Goal: Task Accomplishment & Management: Use online tool/utility

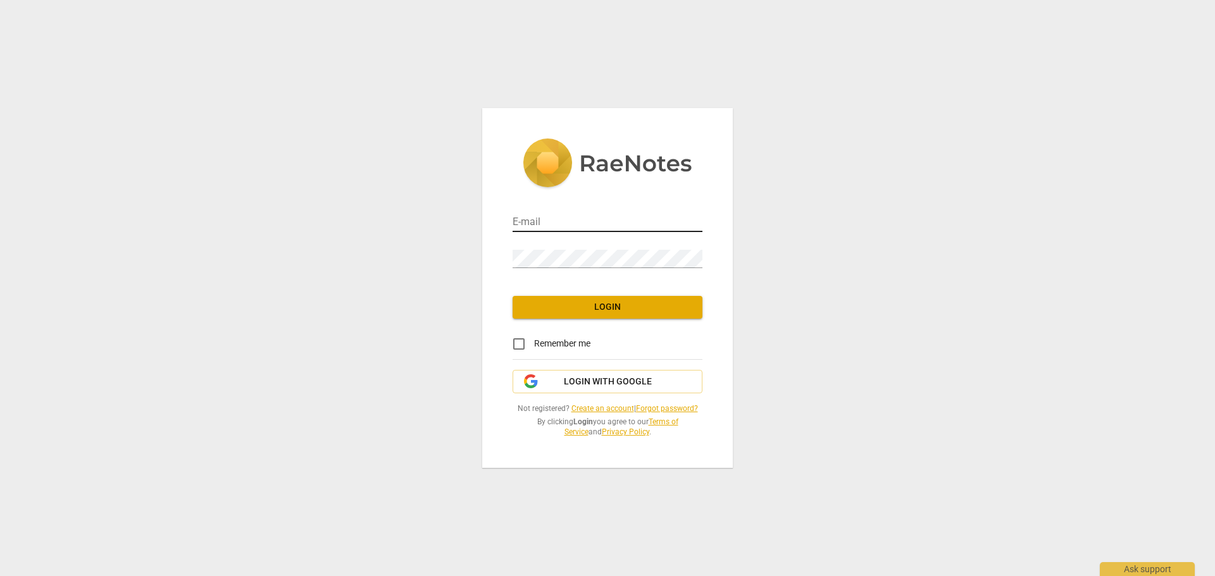
click at [556, 225] on input "email" at bounding box center [608, 223] width 190 height 18
type input "[EMAIL_ADDRESS][DOMAIN_NAME]"
click at [613, 304] on span "Login" at bounding box center [608, 307] width 170 height 13
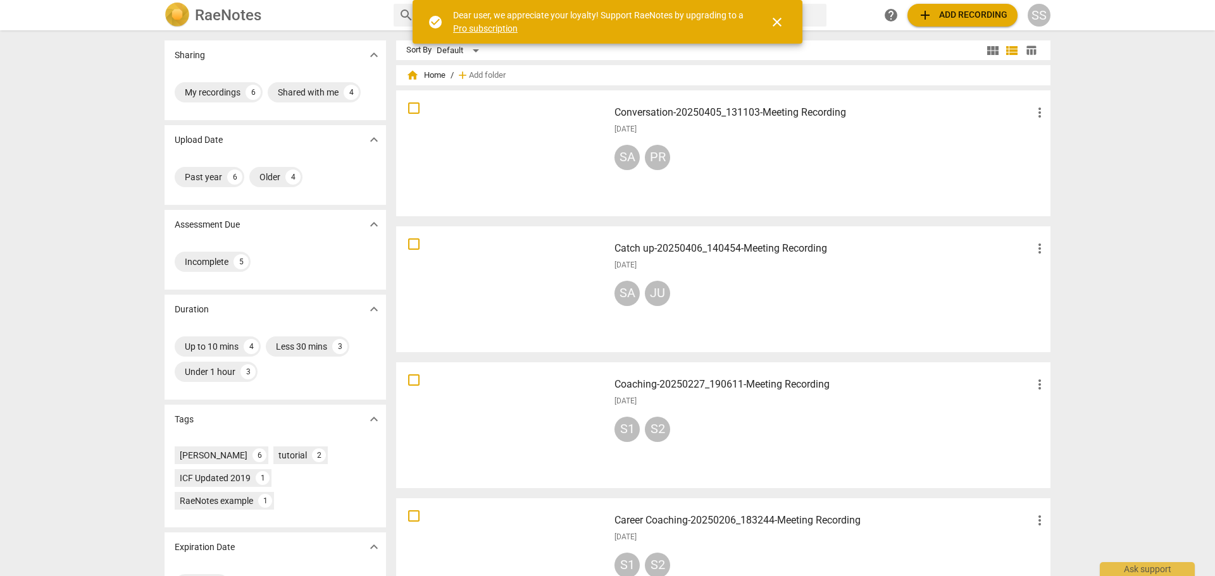
click at [783, 23] on span "close" at bounding box center [776, 22] width 15 height 15
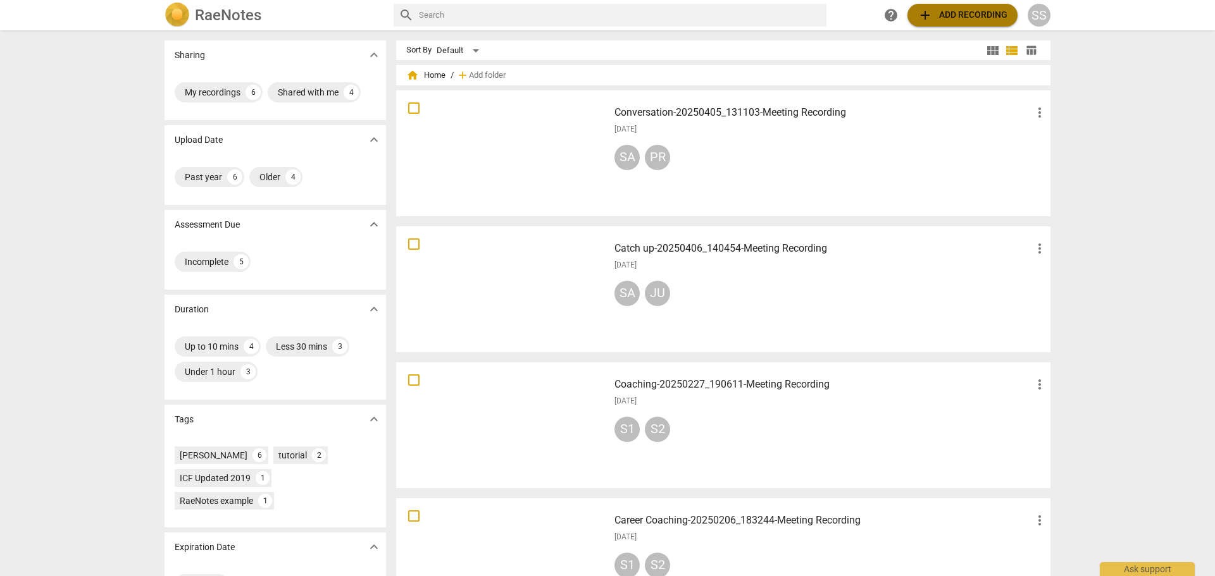
click at [952, 14] on span "add Add recording" at bounding box center [963, 15] width 90 height 15
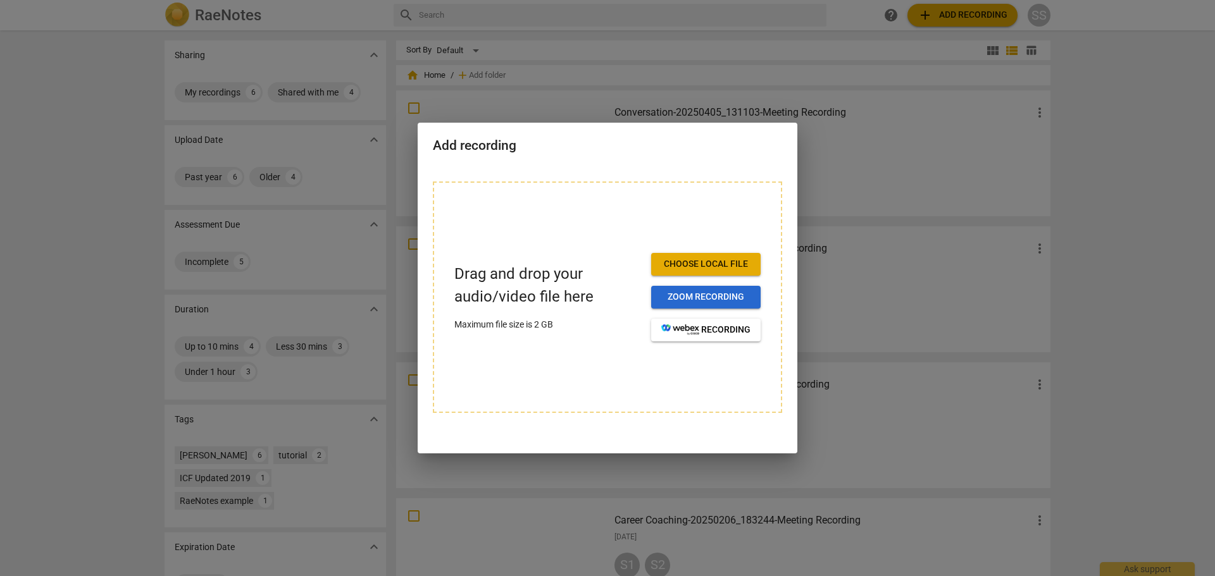
click at [702, 291] on span "Zoom recording" at bounding box center [705, 297] width 89 height 13
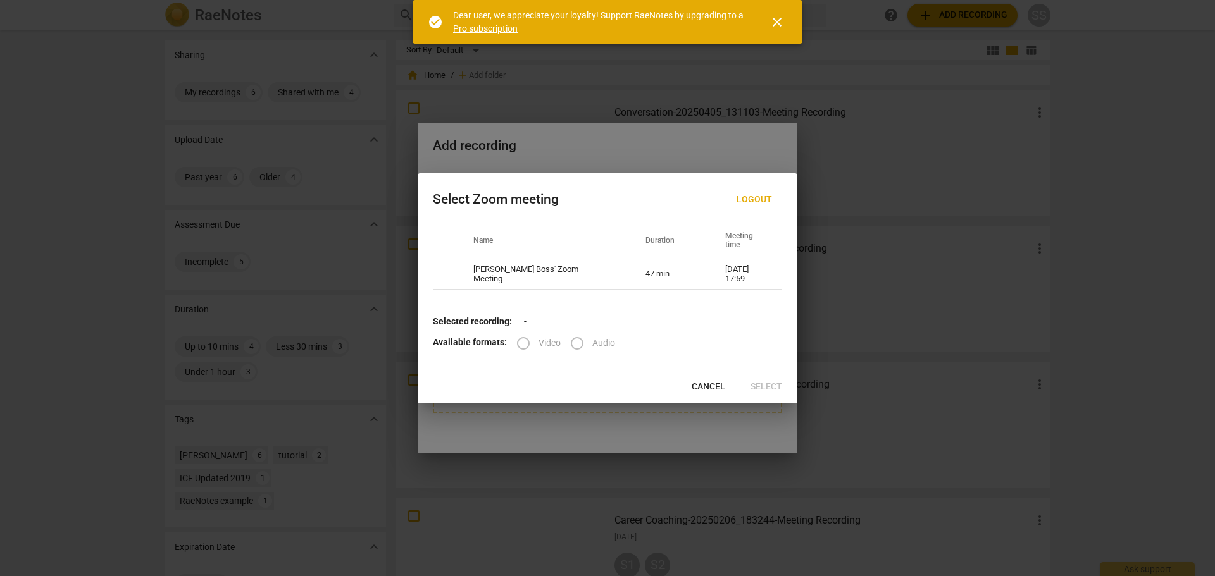
click at [711, 367] on div "Selected recording: - Available formats: Video Audio" at bounding box center [608, 343] width 380 height 56
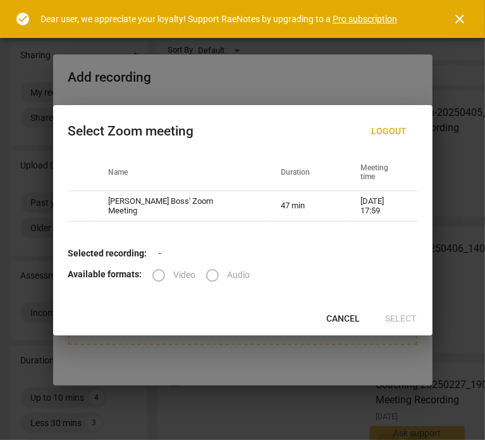
click at [335, 317] on span "Cancel" at bounding box center [344, 319] width 34 height 13
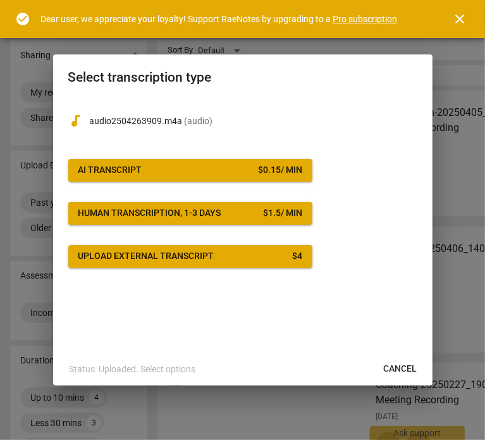
click at [139, 164] on div "AI Transcript" at bounding box center [110, 170] width 64 height 13
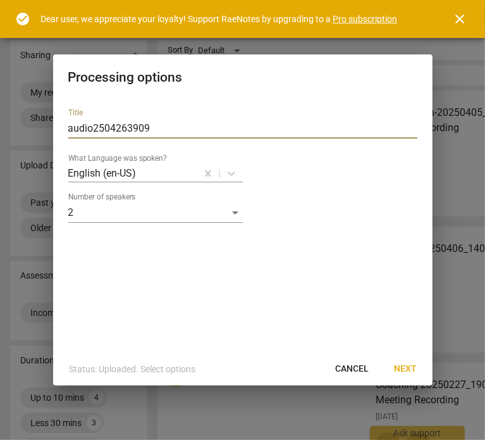
drag, startPoint x: 171, startPoint y: 127, endPoint x: 57, endPoint y: 125, distance: 113.9
click at [57, 125] on div "Title audio2504263909 What Language was spoken? English (en-US) Number of speak…" at bounding box center [243, 225] width 380 height 254
type input "Sara & Priya Aug 24 2025"
click at [408, 371] on span "Next" at bounding box center [406, 369] width 23 height 13
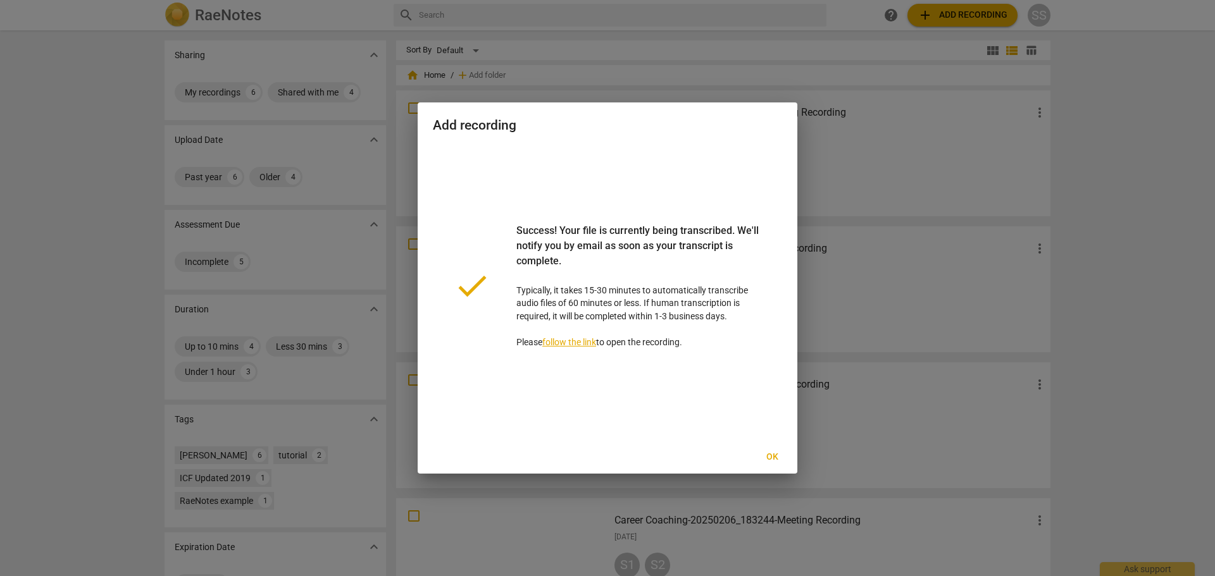
click at [772, 458] on span "Ok" at bounding box center [772, 457] width 20 height 13
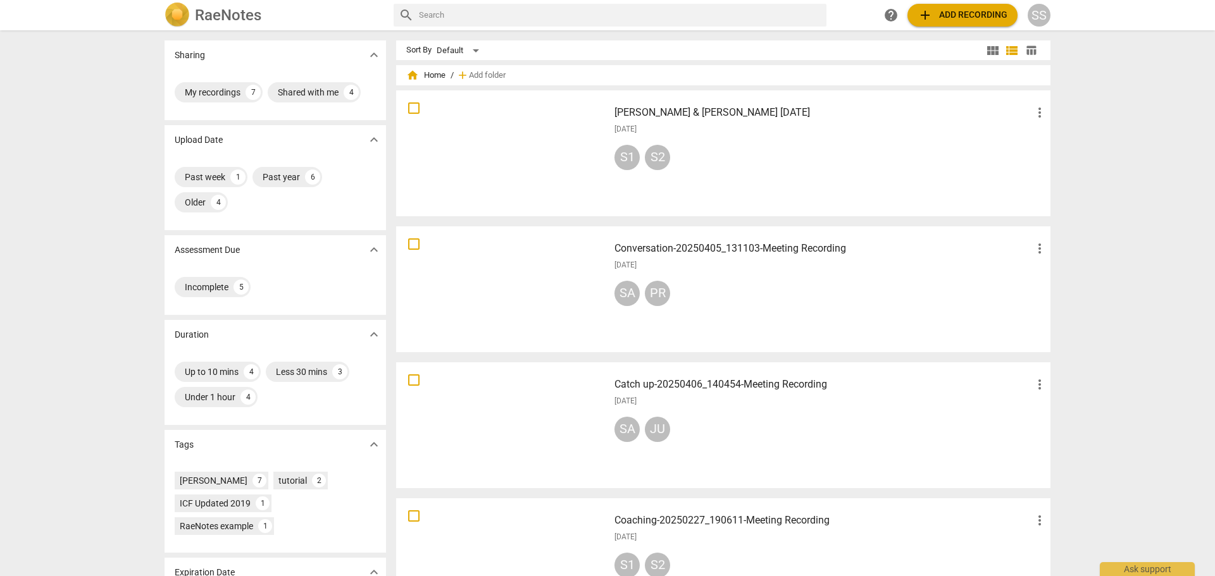
click at [668, 111] on h3 "Sara & Priya Aug 24 2025" at bounding box center [823, 112] width 418 height 15
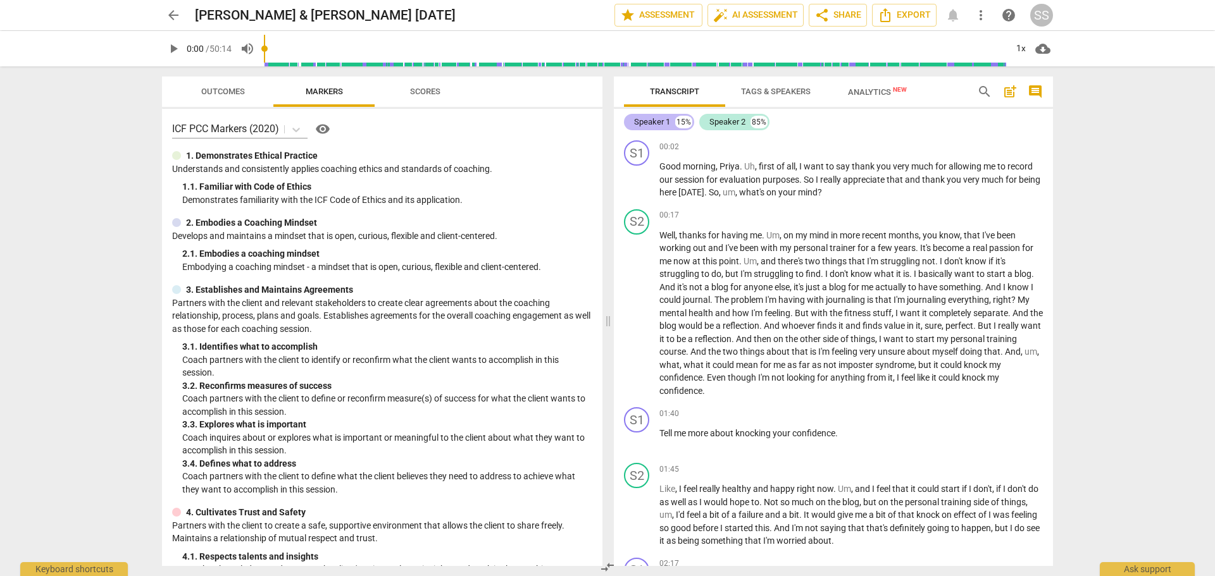
click at [647, 125] on div "Speaker 1" at bounding box center [652, 122] width 36 height 13
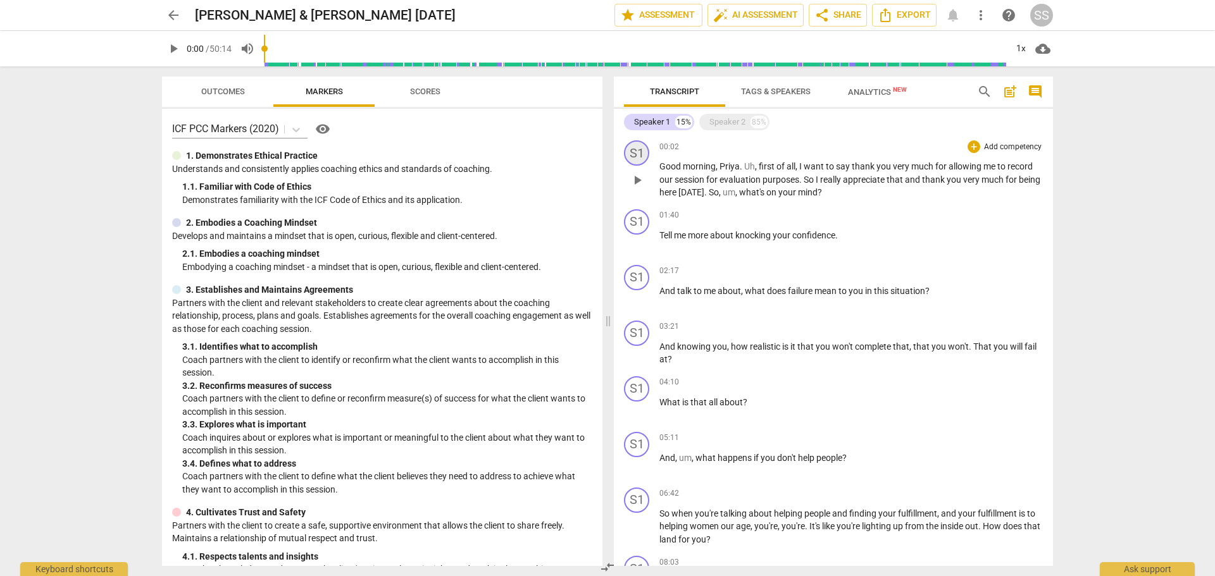
click at [633, 152] on div "S1" at bounding box center [636, 152] width 25 height 25
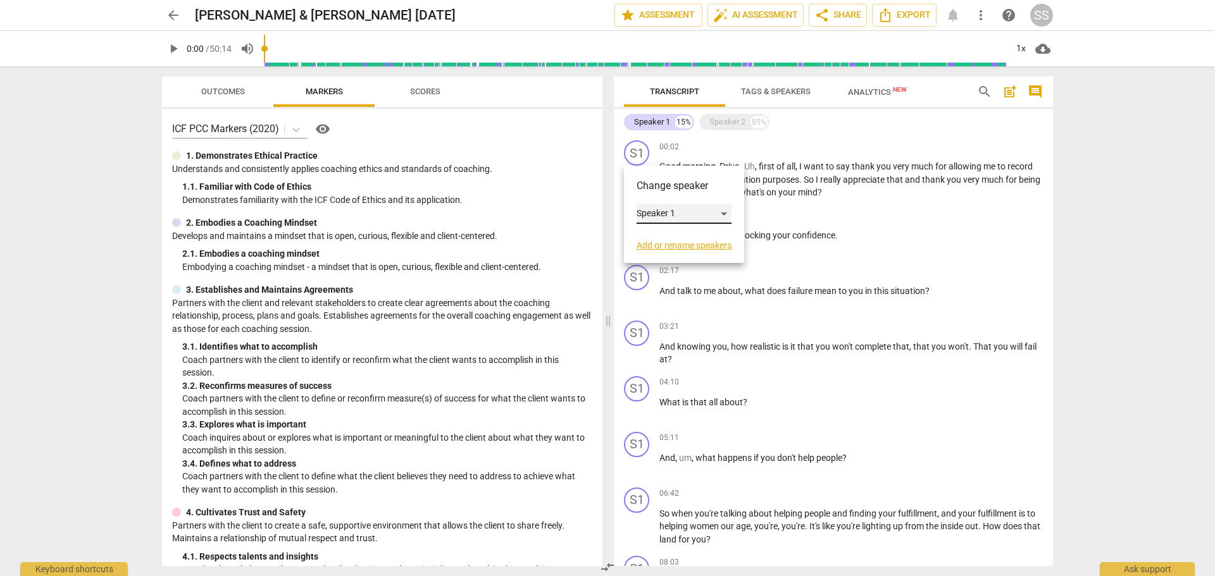
click at [685, 212] on div "Speaker 1" at bounding box center [684, 214] width 95 height 20
click at [685, 212] on li "Speaker 1" at bounding box center [685, 214] width 96 height 24
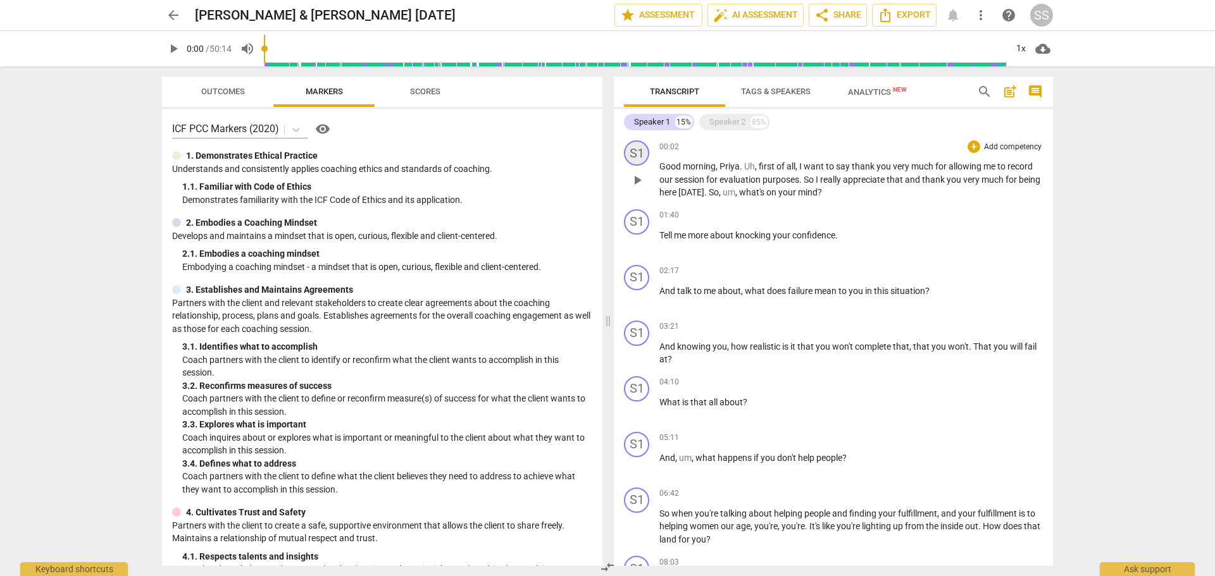
click at [635, 156] on div "S1" at bounding box center [636, 152] width 25 height 25
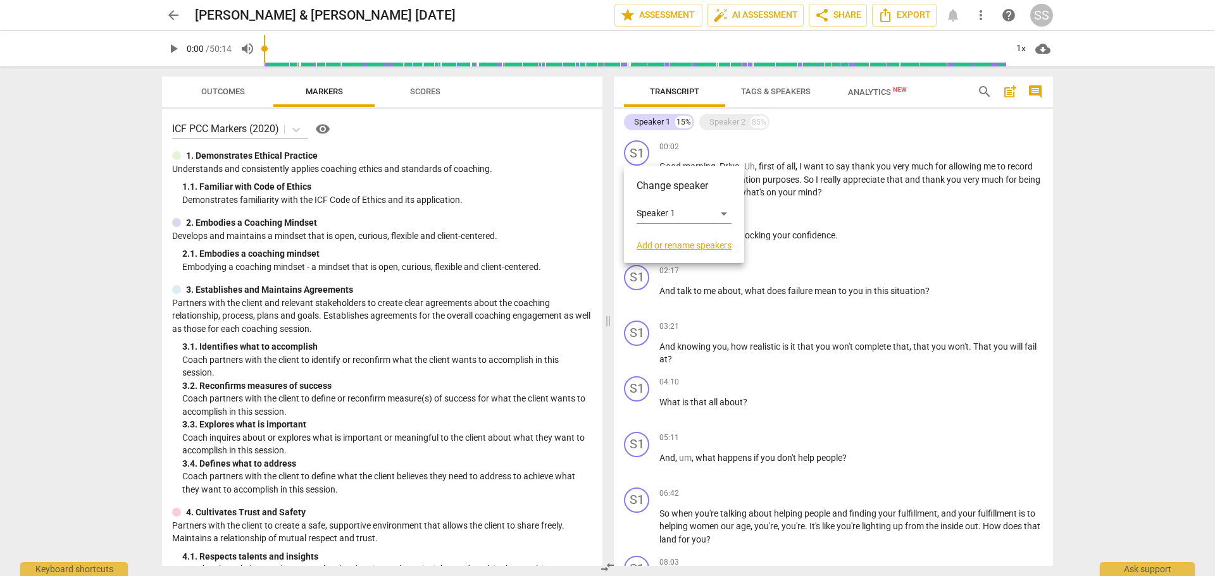
click at [677, 247] on link "Add or rename speakers" at bounding box center [684, 245] width 95 height 10
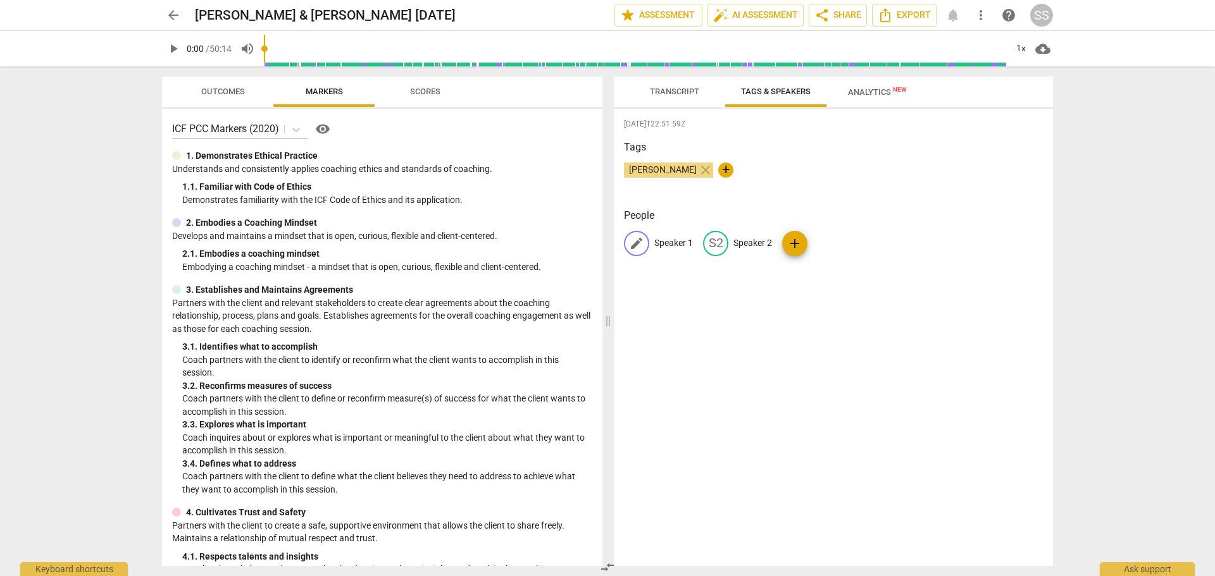
click at [659, 241] on p "Speaker 1" at bounding box center [673, 243] width 39 height 13
type input "Sara"
click at [826, 244] on p "Speaker 2" at bounding box center [835, 243] width 39 height 13
type input "Priya"
click at [800, 312] on div "2025-08-24T22:51:59Z Tags Sara Struthers close + People SA Sara edit Priya dele…" at bounding box center [833, 338] width 439 height 458
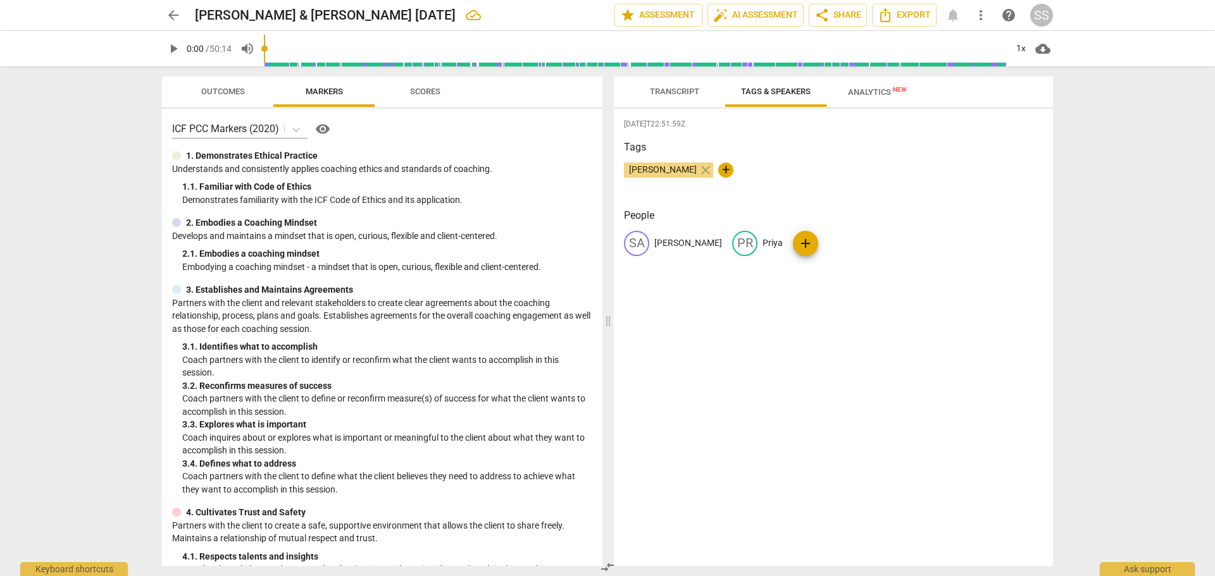
click at [433, 89] on span "Scores" at bounding box center [425, 91] width 30 height 9
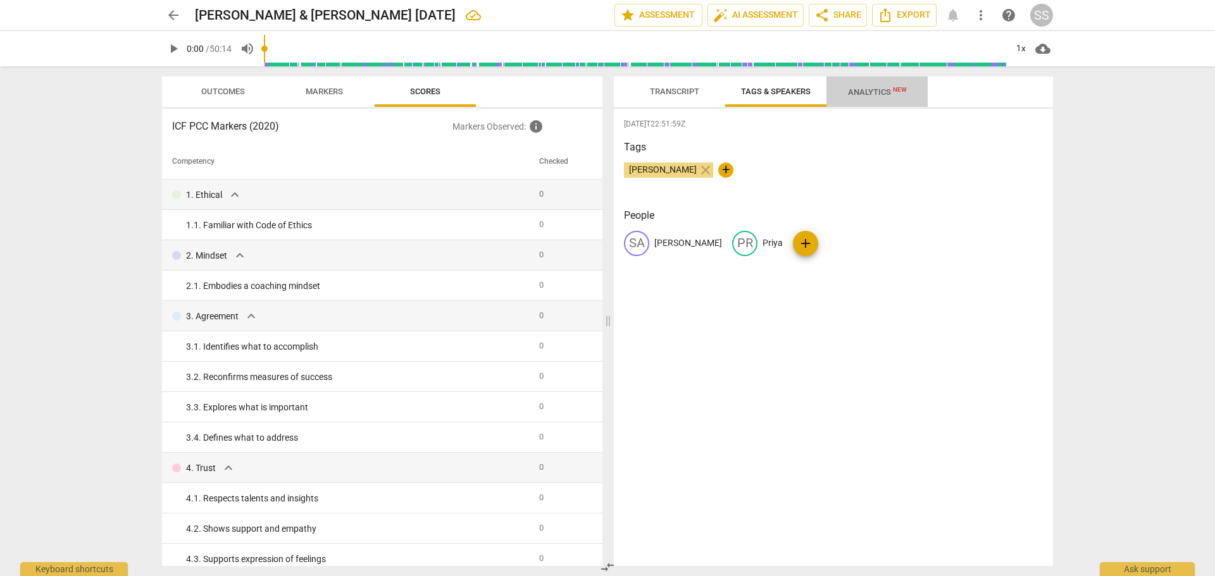
click at [881, 94] on span "Analytics New" at bounding box center [877, 91] width 59 height 9
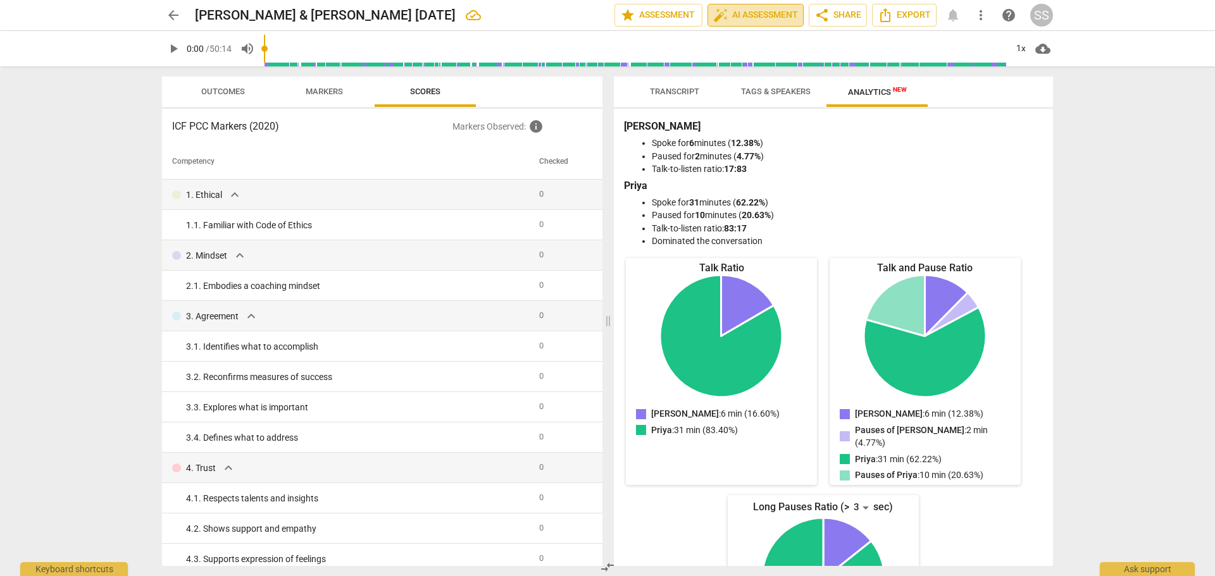
click at [757, 12] on span "auto_fix_high AI Assessment" at bounding box center [755, 15] width 85 height 15
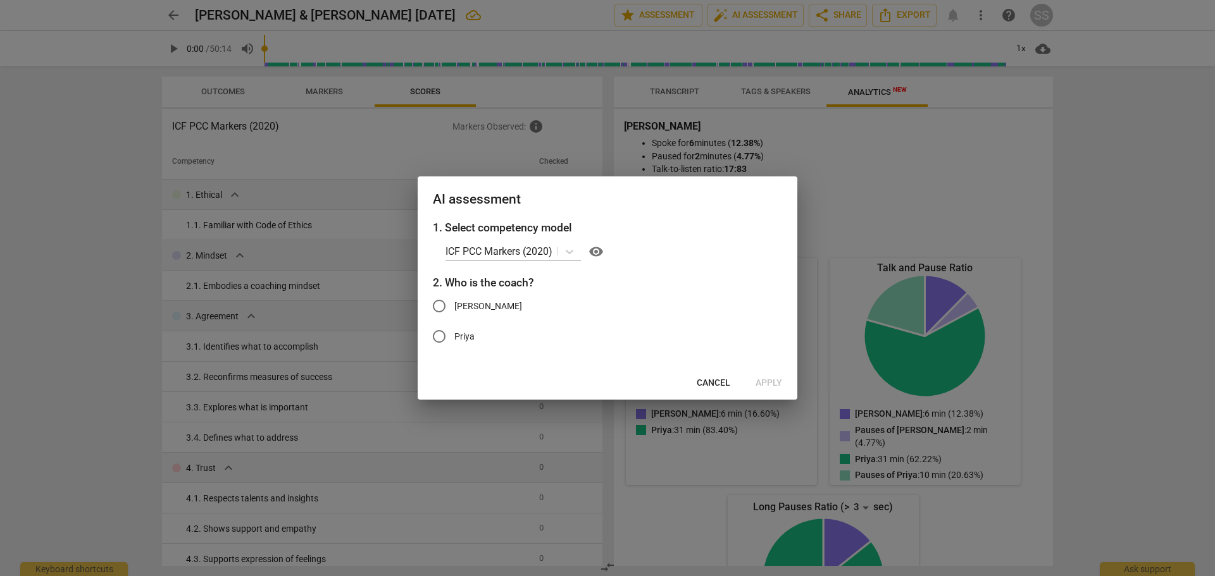
click at [443, 310] on input "Sara" at bounding box center [439, 306] width 30 height 30
radio input "true"
click at [768, 385] on span "Apply" at bounding box center [769, 383] width 27 height 13
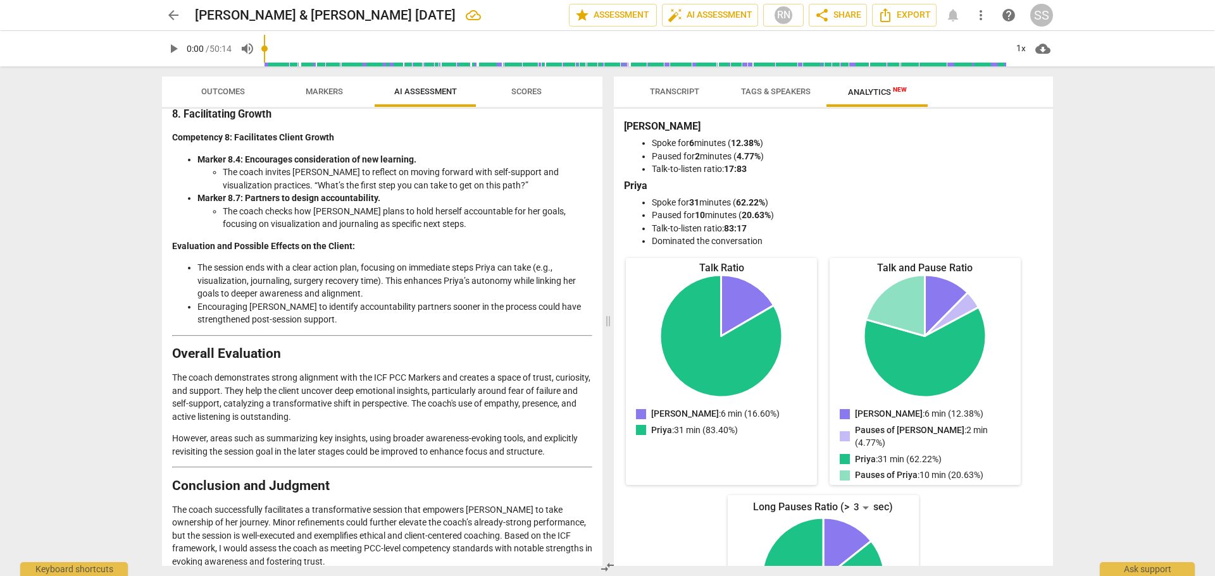
scroll to position [1981, 0]
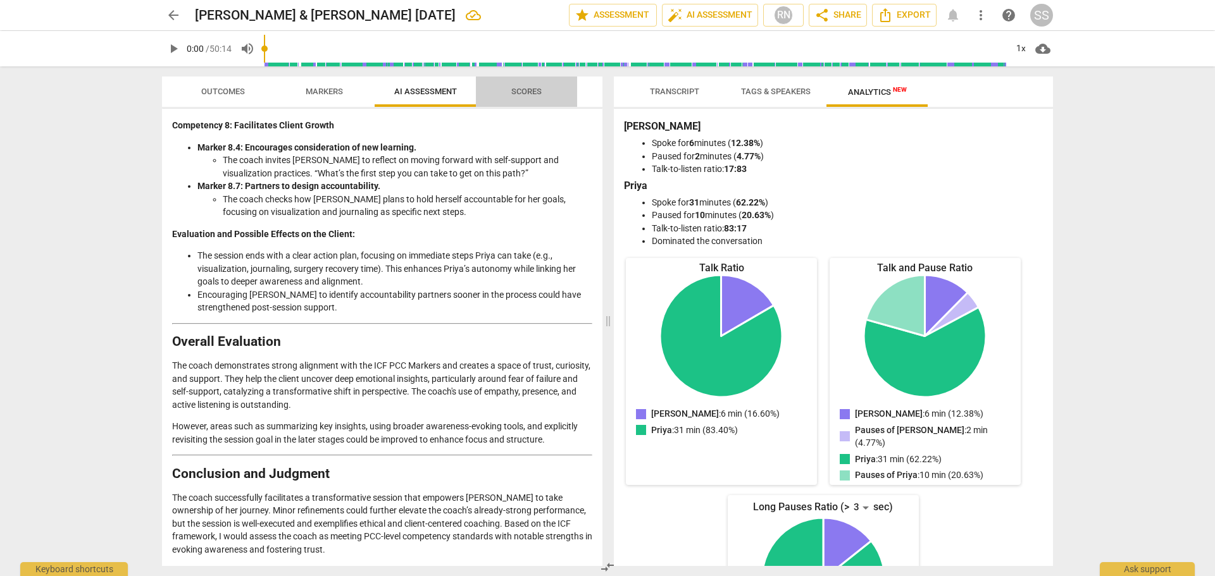
click at [521, 92] on span "Scores" at bounding box center [526, 91] width 30 height 9
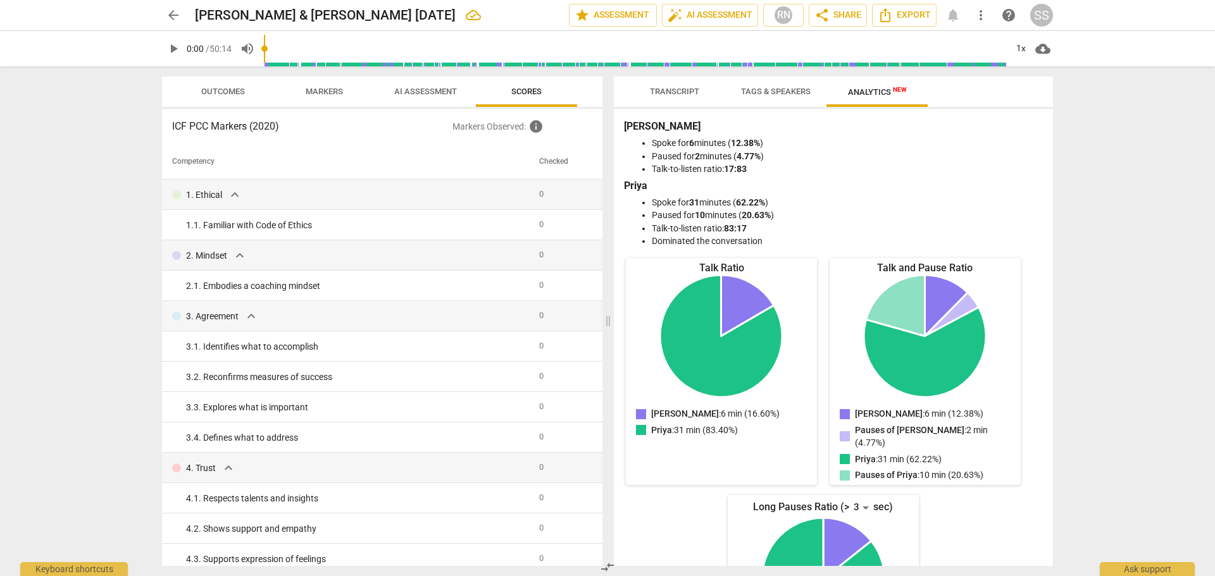
click at [405, 87] on span "AI Assessment" at bounding box center [425, 91] width 63 height 9
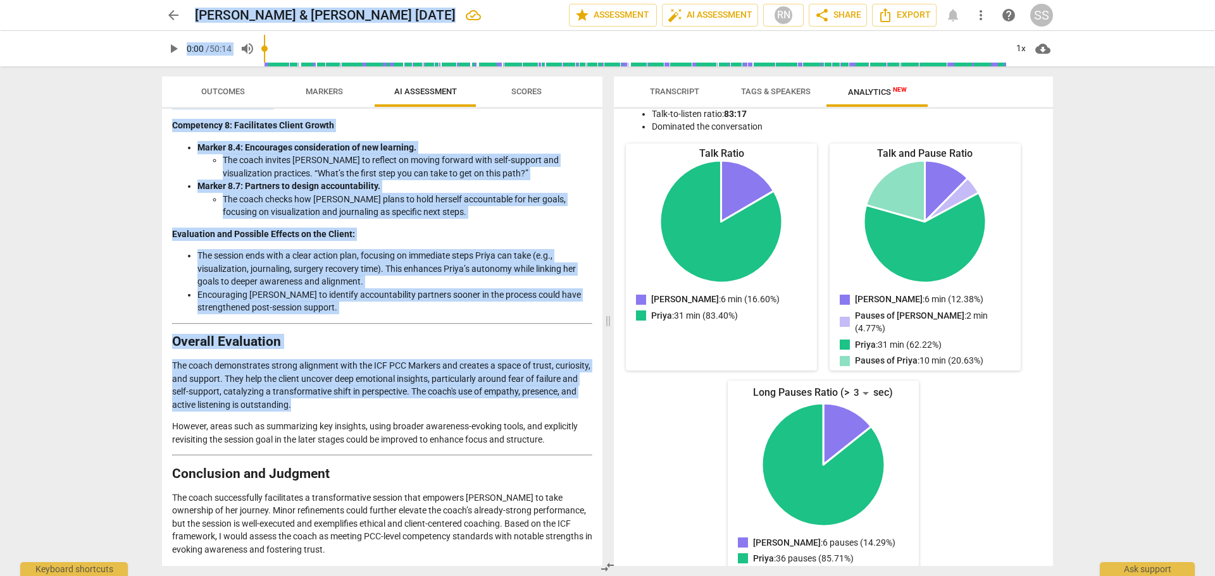
drag, startPoint x: 597, startPoint y: 448, endPoint x: 0, endPoint y: 606, distance: 617.3
click at [0, 0] on html "arrow_back Sara & Priya Aug 24 2025 edit star Assessment auto_fix_high AI Asses…" at bounding box center [607, 0] width 1215 height 0
click at [145, 220] on div "arrow_back Sara & Priya Aug 24 2025 edit star Assessment auto_fix_high AI Asses…" at bounding box center [607, 288] width 1215 height 576
click at [178, 16] on span "arrow_back" at bounding box center [173, 15] width 15 height 15
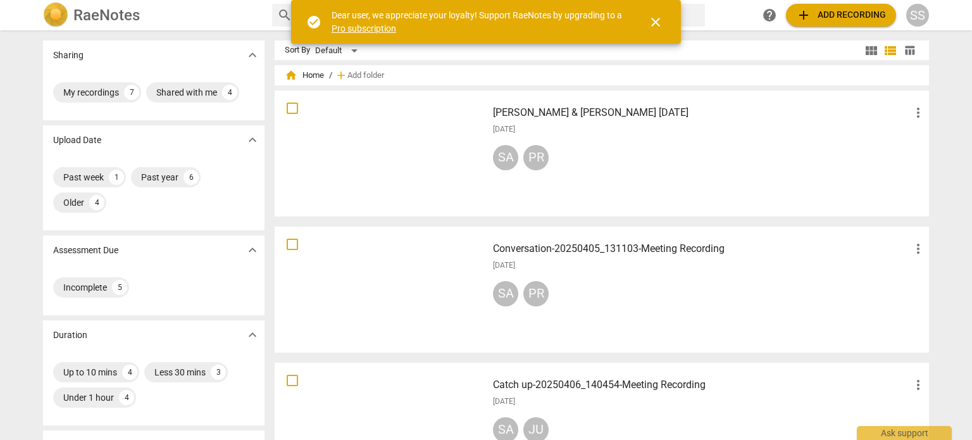
click at [661, 25] on span "close" at bounding box center [655, 22] width 15 height 15
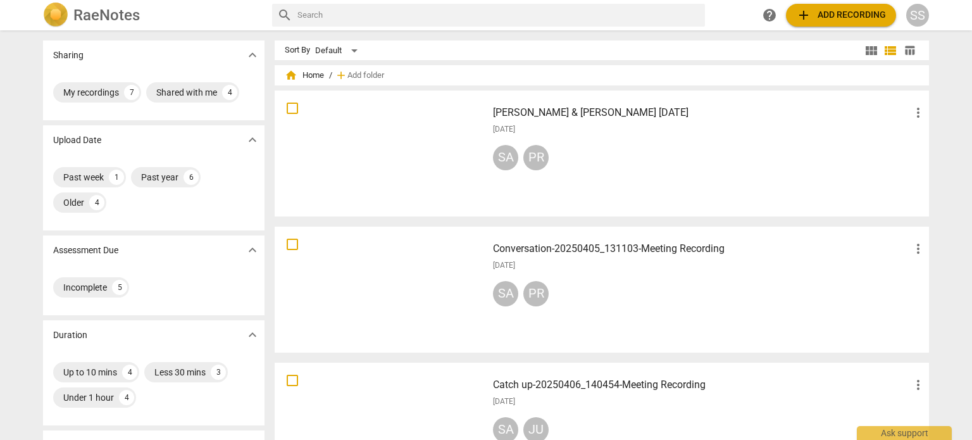
click at [823, 15] on span "add Add recording" at bounding box center [841, 15] width 90 height 15
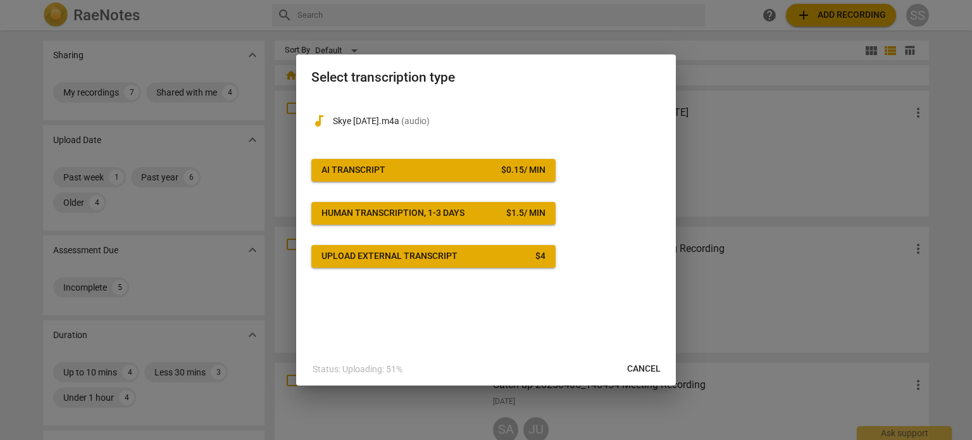
click at [361, 168] on div "AI Transcript" at bounding box center [353, 170] width 64 height 13
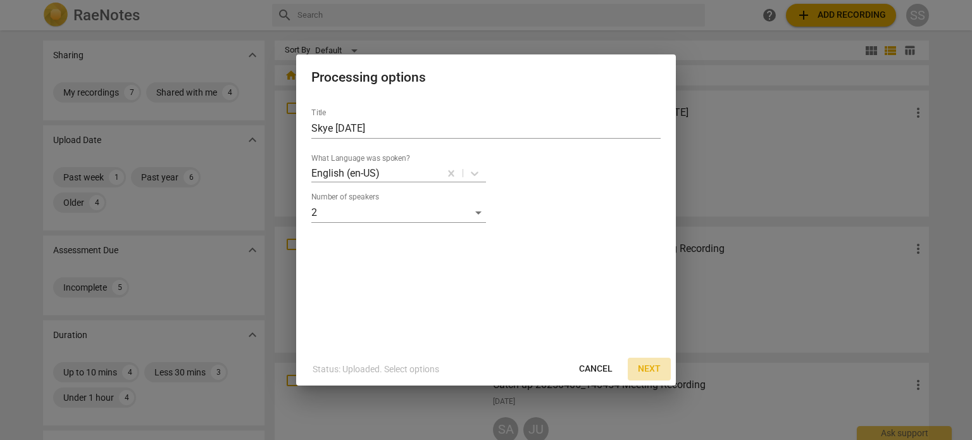
click at [651, 370] on span "Next" at bounding box center [649, 369] width 23 height 13
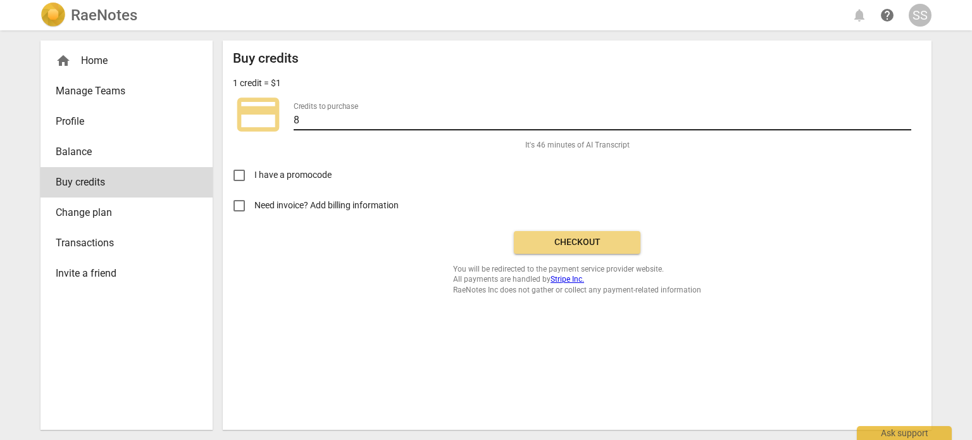
click at [906, 118] on input "8" at bounding box center [603, 121] width 618 height 18
click at [906, 118] on input "9" at bounding box center [603, 121] width 618 height 18
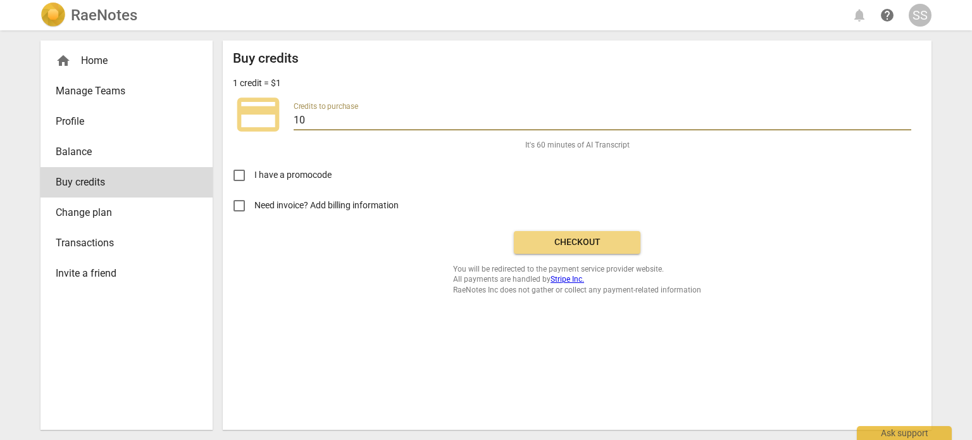
click at [906, 118] on input "10" at bounding box center [603, 121] width 618 height 18
click at [906, 118] on input "13" at bounding box center [603, 121] width 618 height 18
click at [905, 115] on input "14" at bounding box center [603, 121] width 618 height 18
type input "15"
click at [905, 115] on input "15" at bounding box center [603, 121] width 618 height 18
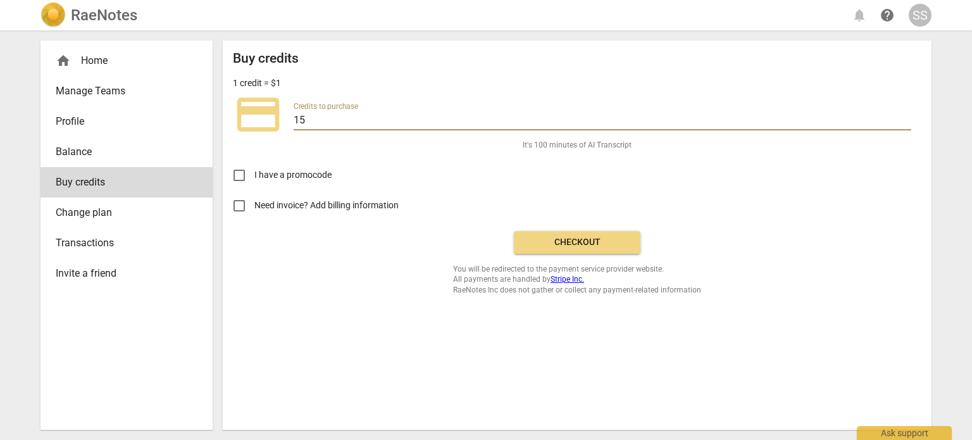
click at [571, 242] on span "Checkout" at bounding box center [577, 242] width 106 height 13
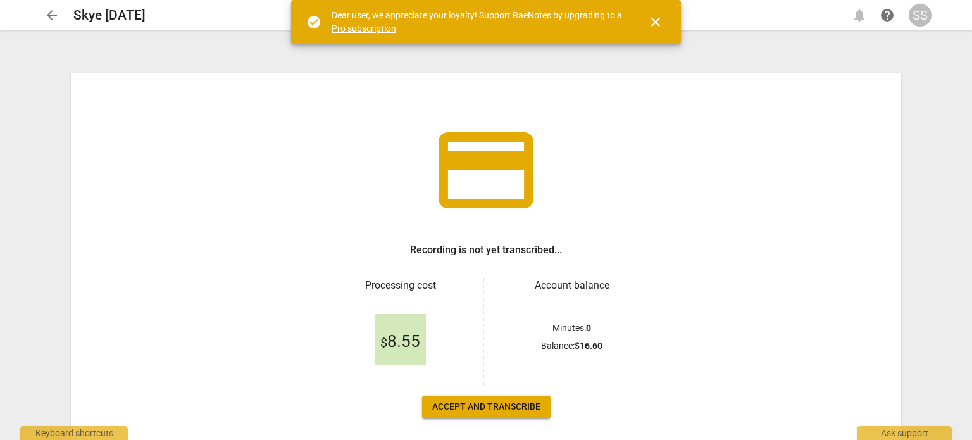
click at [485, 406] on span "Accept and transcribe" at bounding box center [486, 407] width 108 height 13
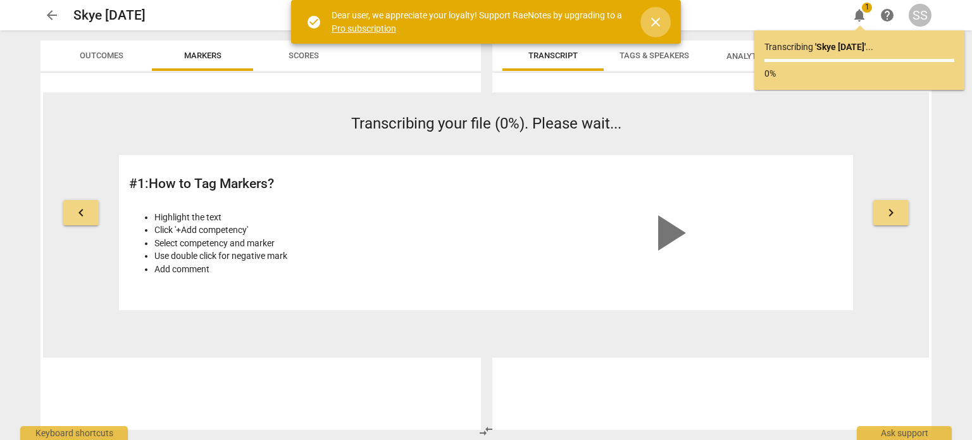
click at [654, 18] on span "close" at bounding box center [655, 22] width 15 height 15
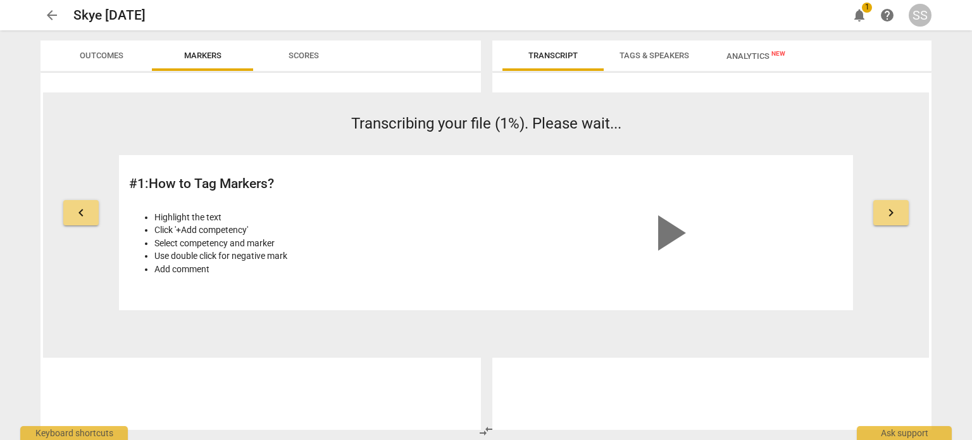
click at [892, 213] on span "keyboard_arrow_right" at bounding box center [890, 212] width 15 height 15
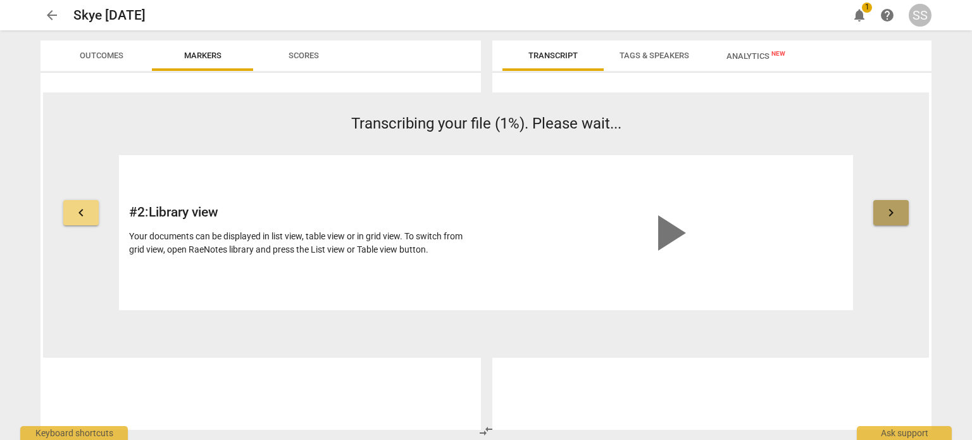
click at [892, 213] on span "keyboard_arrow_right" at bounding box center [890, 212] width 15 height 15
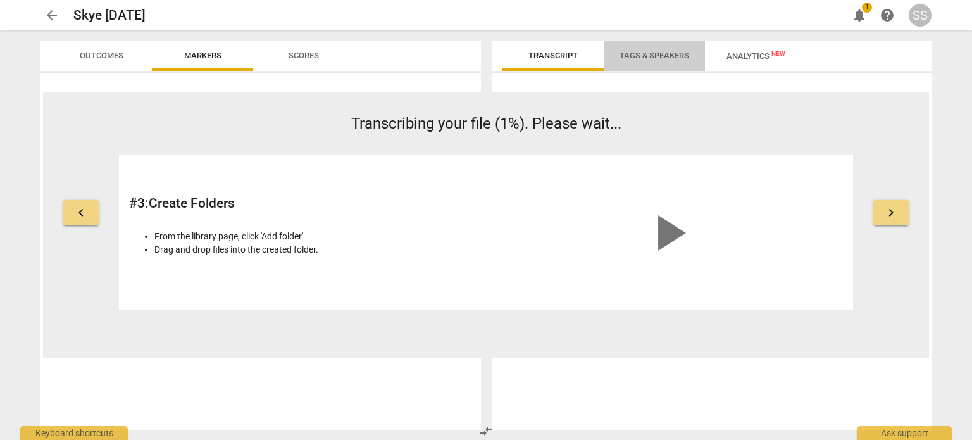
click at [653, 57] on span "Tags & Speakers" at bounding box center [655, 55] width 70 height 9
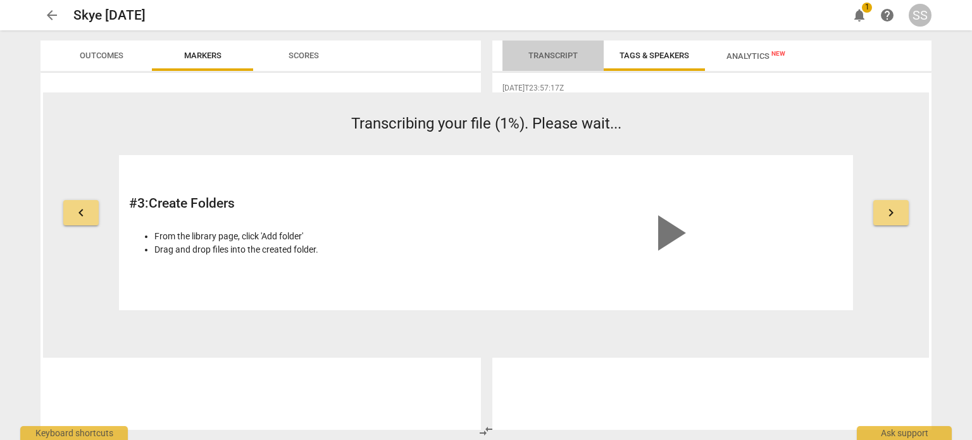
click at [554, 61] on span "Transcript" at bounding box center [553, 55] width 80 height 17
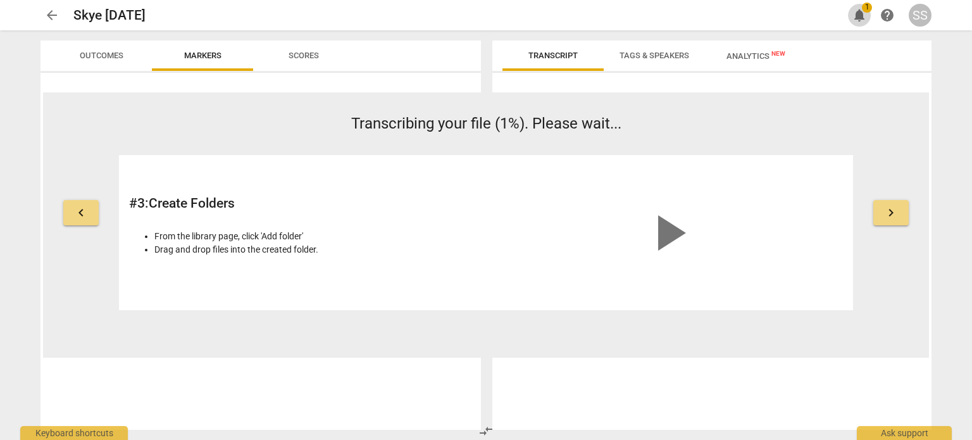
click at [859, 12] on span "notifications" at bounding box center [859, 15] width 15 height 15
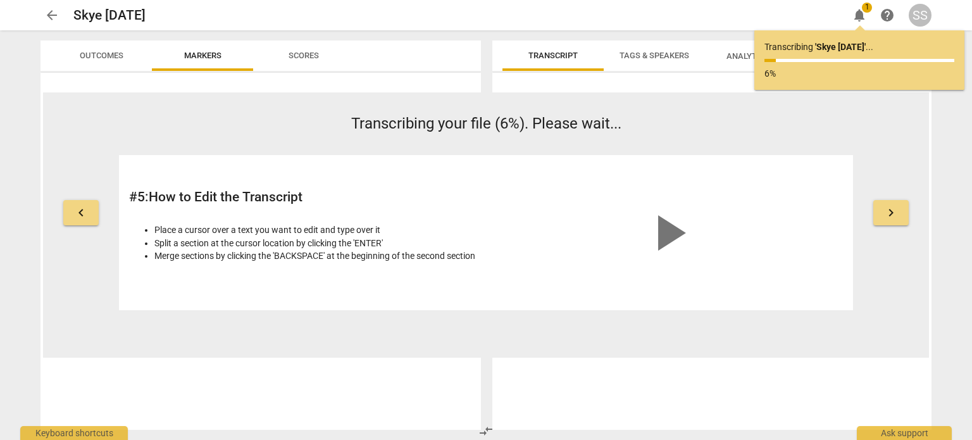
click at [91, 51] on span "Outcomes" at bounding box center [102, 55] width 44 height 9
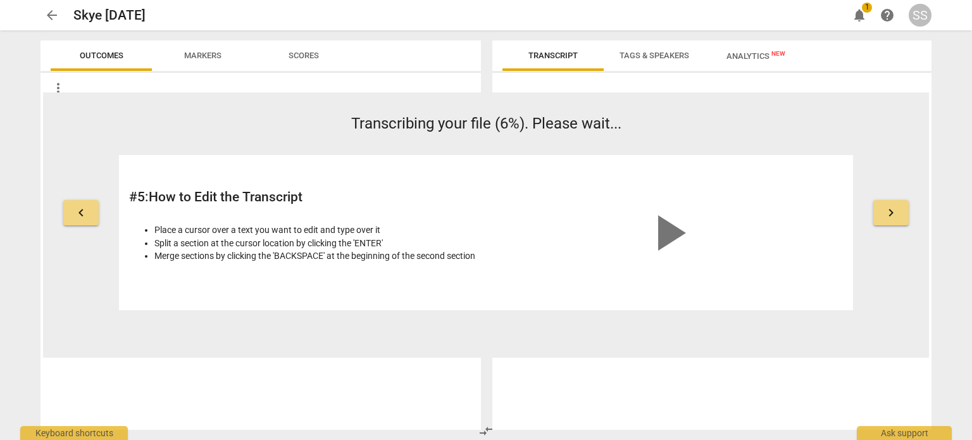
click at [58, 13] on span "arrow_back" at bounding box center [51, 15] width 15 height 15
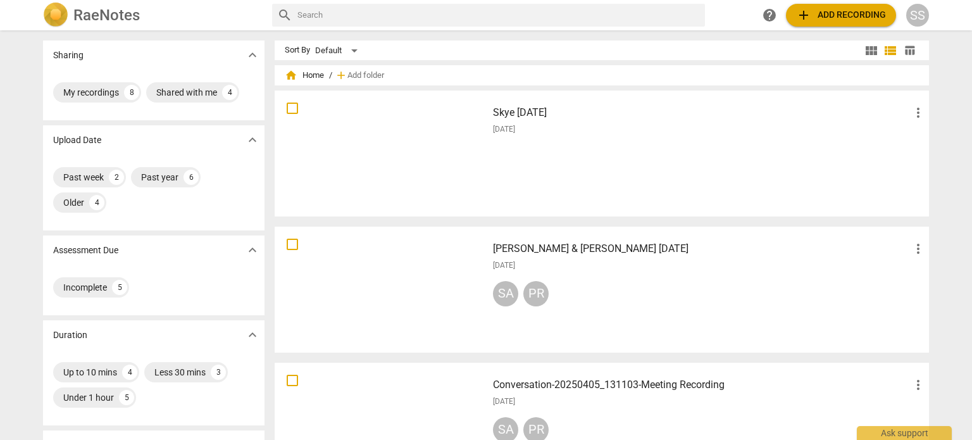
click at [470, 137] on div at bounding box center [381, 153] width 204 height 117
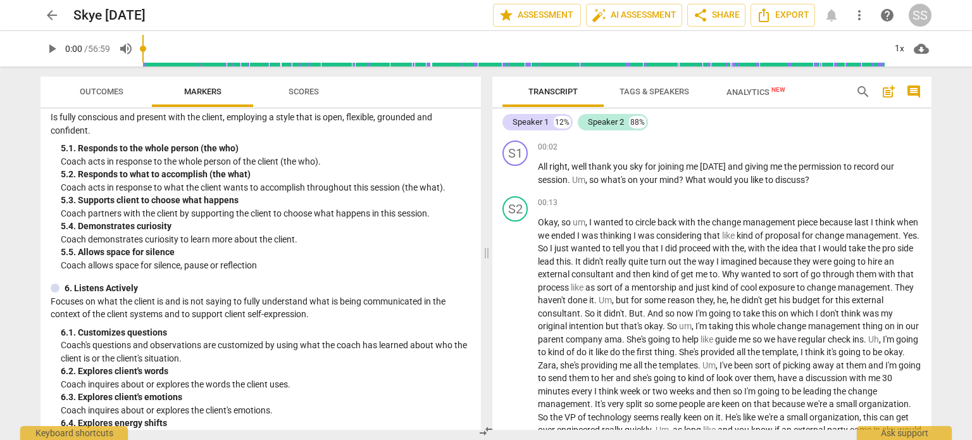
scroll to position [696, 0]
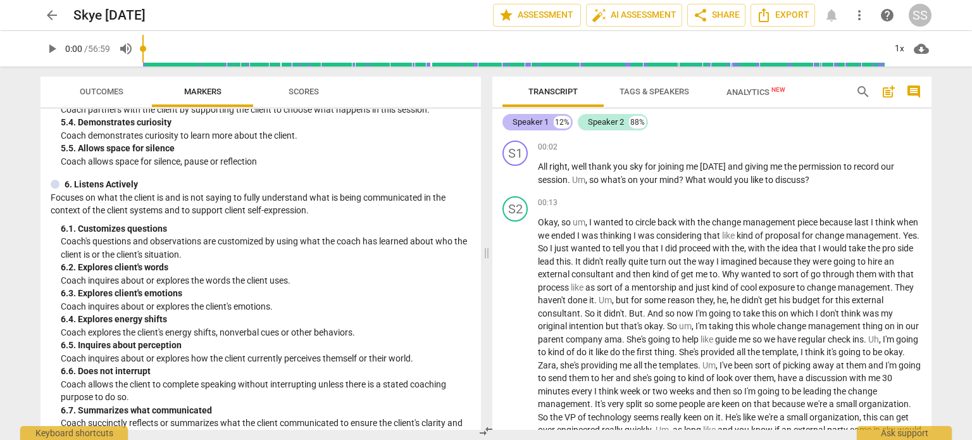
click at [532, 121] on div "Speaker 1" at bounding box center [531, 122] width 36 height 13
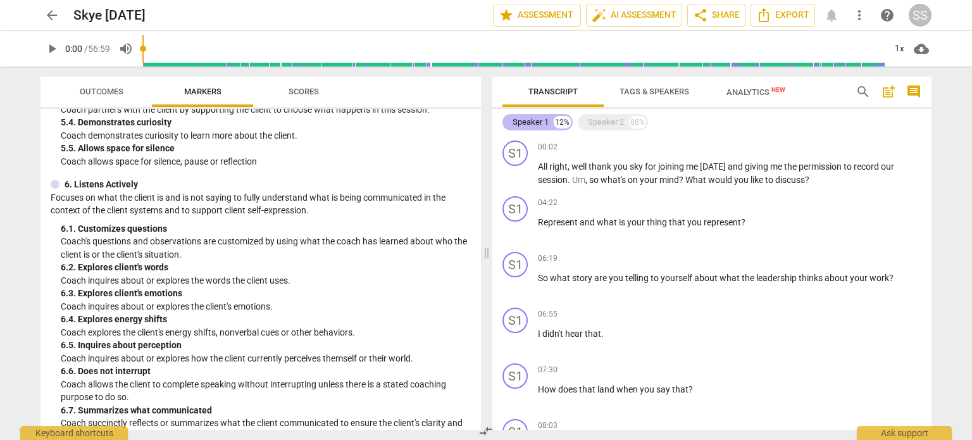
click at [537, 123] on div "Speaker 1" at bounding box center [531, 122] width 36 height 13
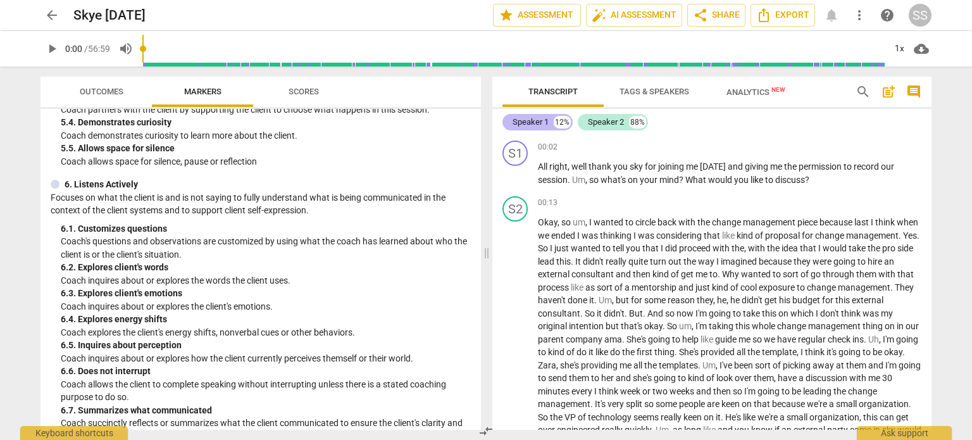
click at [537, 123] on div "Speaker 1" at bounding box center [531, 122] width 36 height 13
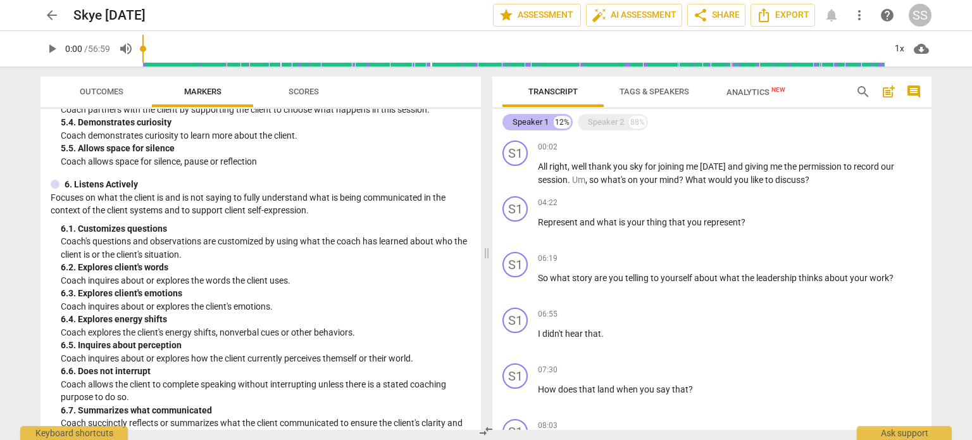
click at [537, 123] on div "Speaker 1" at bounding box center [531, 122] width 36 height 13
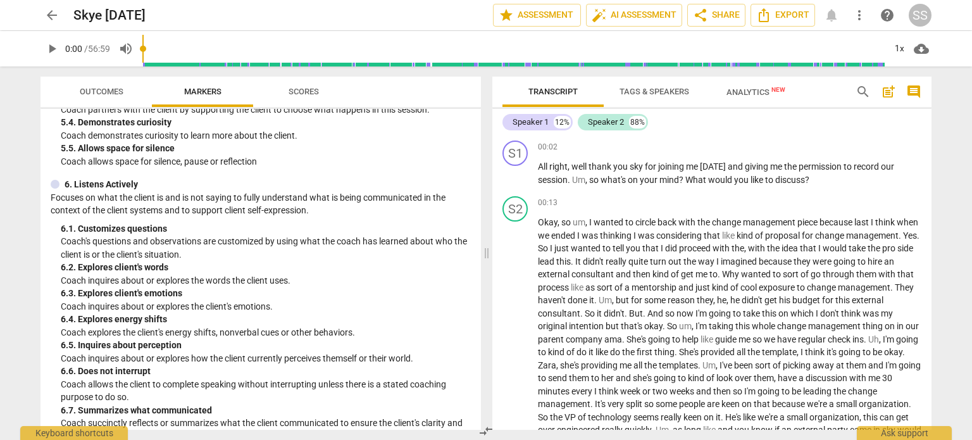
click at [671, 93] on span "Tags & Speakers" at bounding box center [655, 91] width 70 height 9
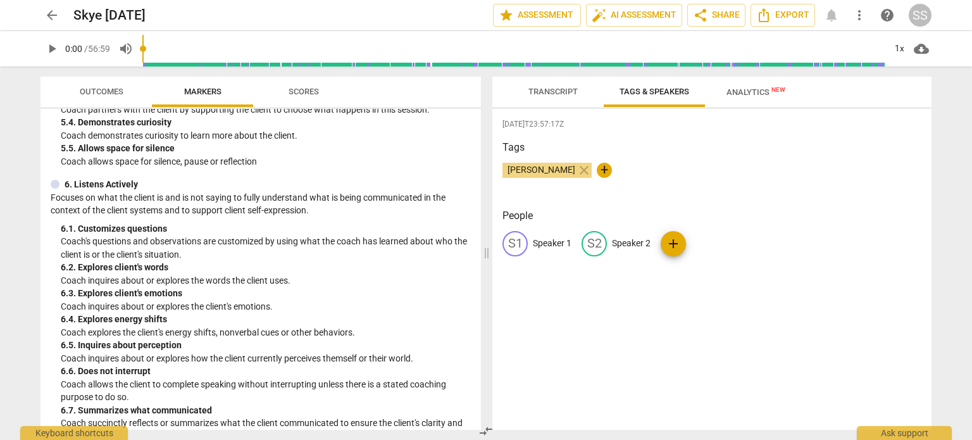
click at [550, 241] on p "Speaker 1" at bounding box center [552, 243] width 39 height 13
type input "Sara"
click at [706, 241] on p "Speaker 2" at bounding box center [713, 243] width 39 height 13
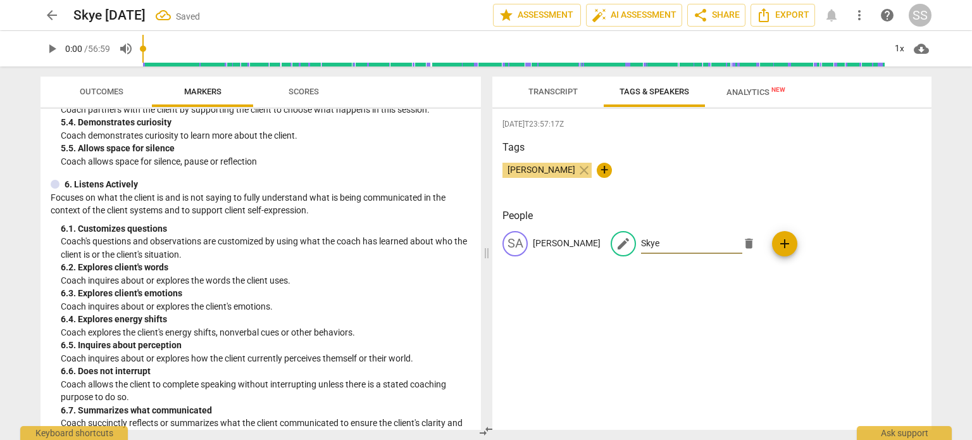
type input "Skye"
click at [629, 325] on div "2025-08-24T23:57:17Z Tags Sara Struthers close + People SA Sara edit Skye delet…" at bounding box center [711, 269] width 439 height 321
click at [558, 87] on span "Transcript" at bounding box center [552, 91] width 49 height 9
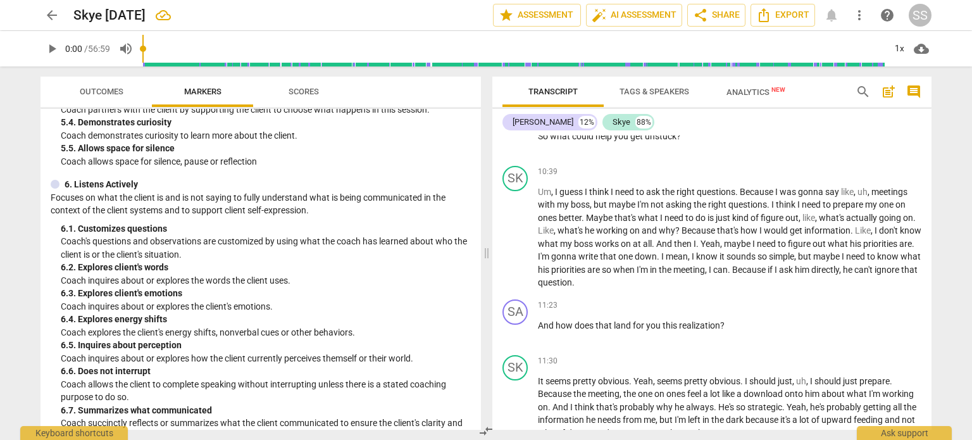
scroll to position [1519, 0]
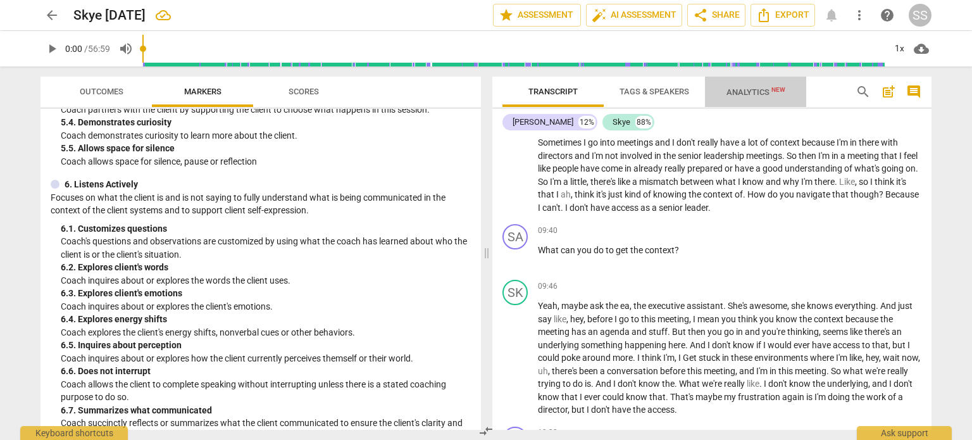
click at [742, 92] on span "Analytics New" at bounding box center [755, 91] width 59 height 9
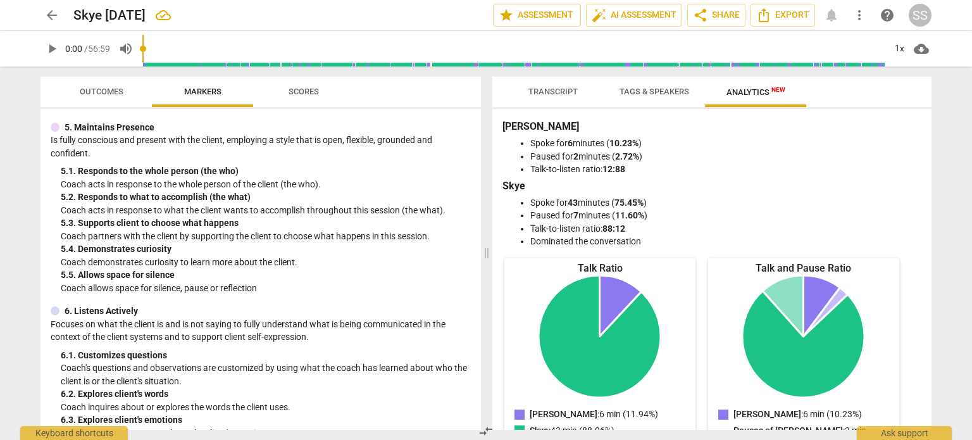
scroll to position [253, 0]
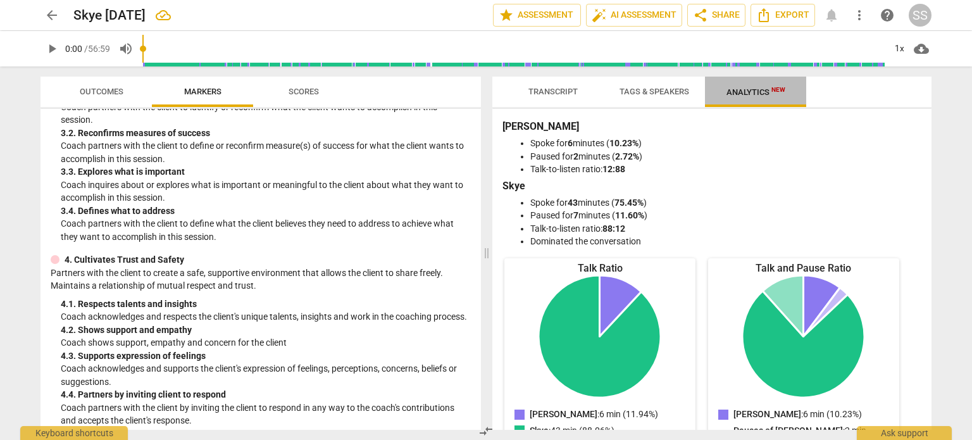
click at [734, 88] on span "Analytics New" at bounding box center [755, 91] width 59 height 9
click at [664, 18] on span "auto_fix_high AI Assessment" at bounding box center [634, 15] width 85 height 15
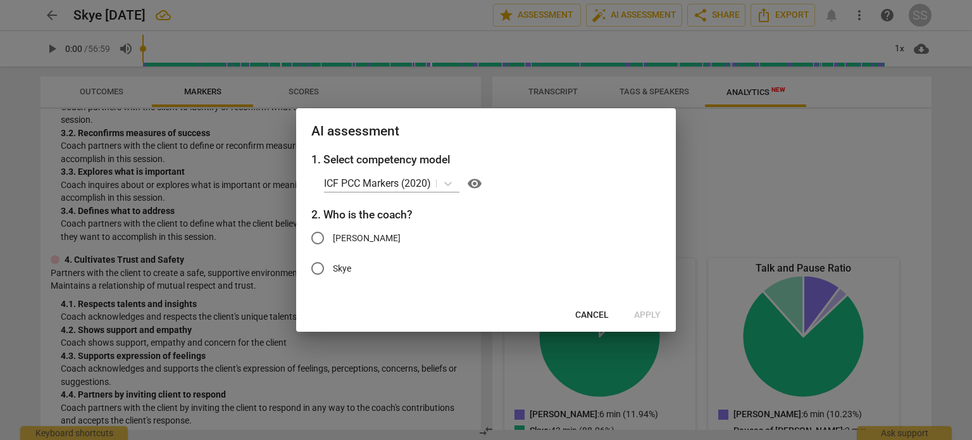
click at [316, 237] on input "Sara" at bounding box center [317, 238] width 30 height 30
radio input "true"
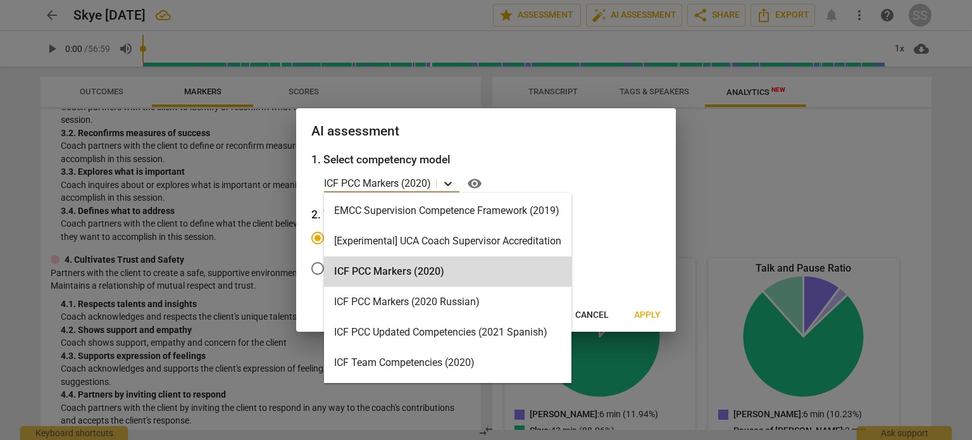
click at [449, 183] on icon at bounding box center [448, 183] width 13 height 13
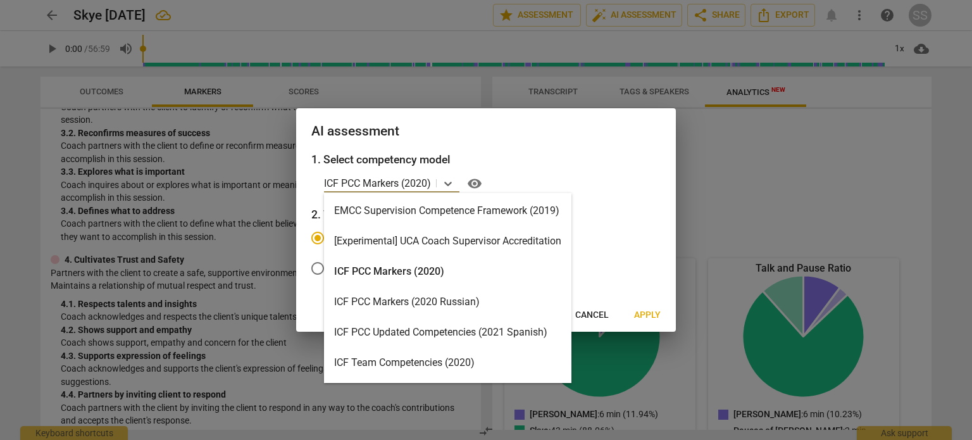
click at [400, 270] on div "ICF PCC Markers (2020)" at bounding box center [447, 271] width 247 height 30
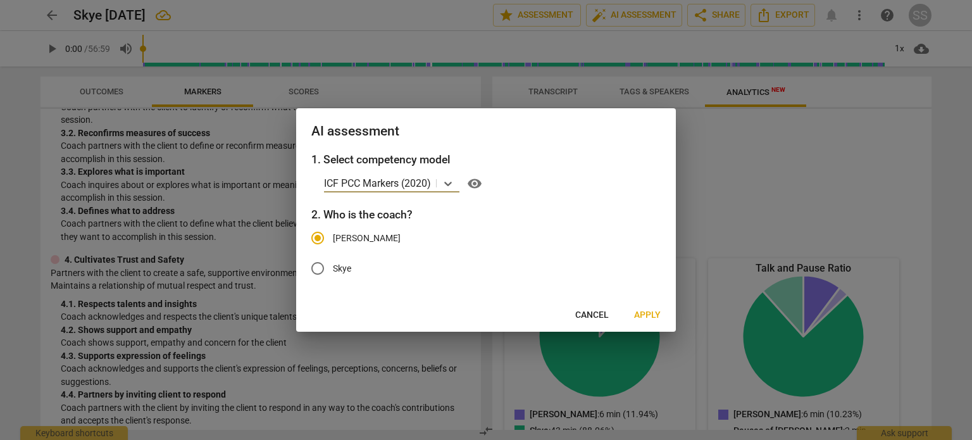
click at [647, 313] on span "Apply" at bounding box center [647, 315] width 27 height 13
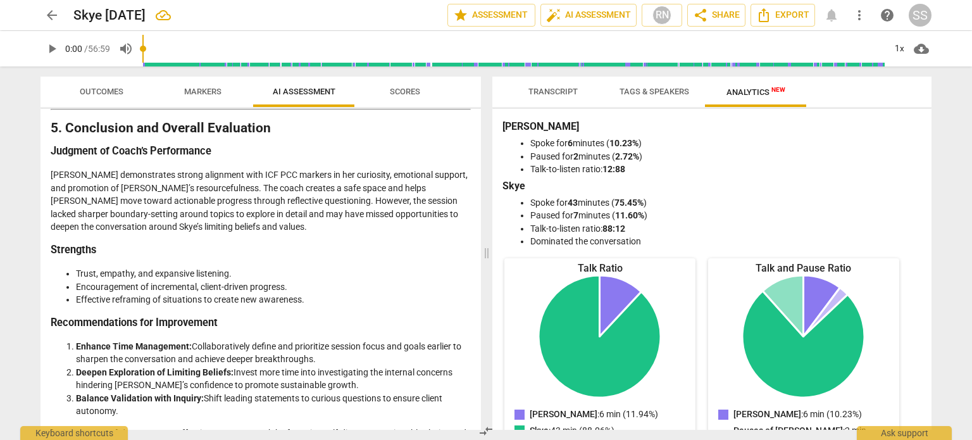
scroll to position [1714, 0]
click at [51, 13] on span "arrow_back" at bounding box center [51, 15] width 15 height 15
